Goal: Information Seeking & Learning: Learn about a topic

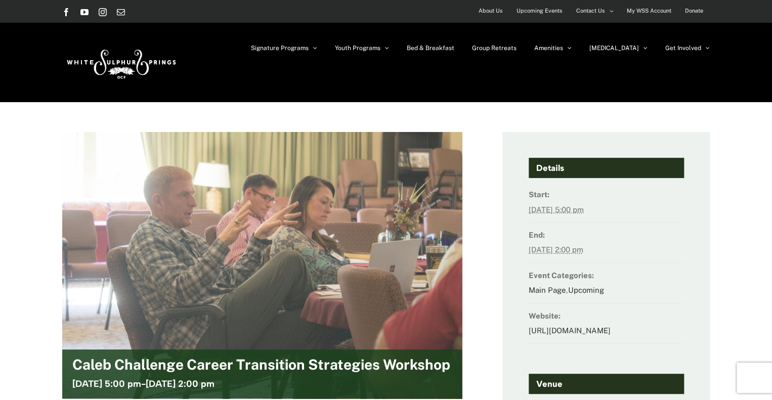
click at [449, 155] on img at bounding box center [261, 265] width 483 height 323
